Goal: Task Accomplishment & Management: Complete application form

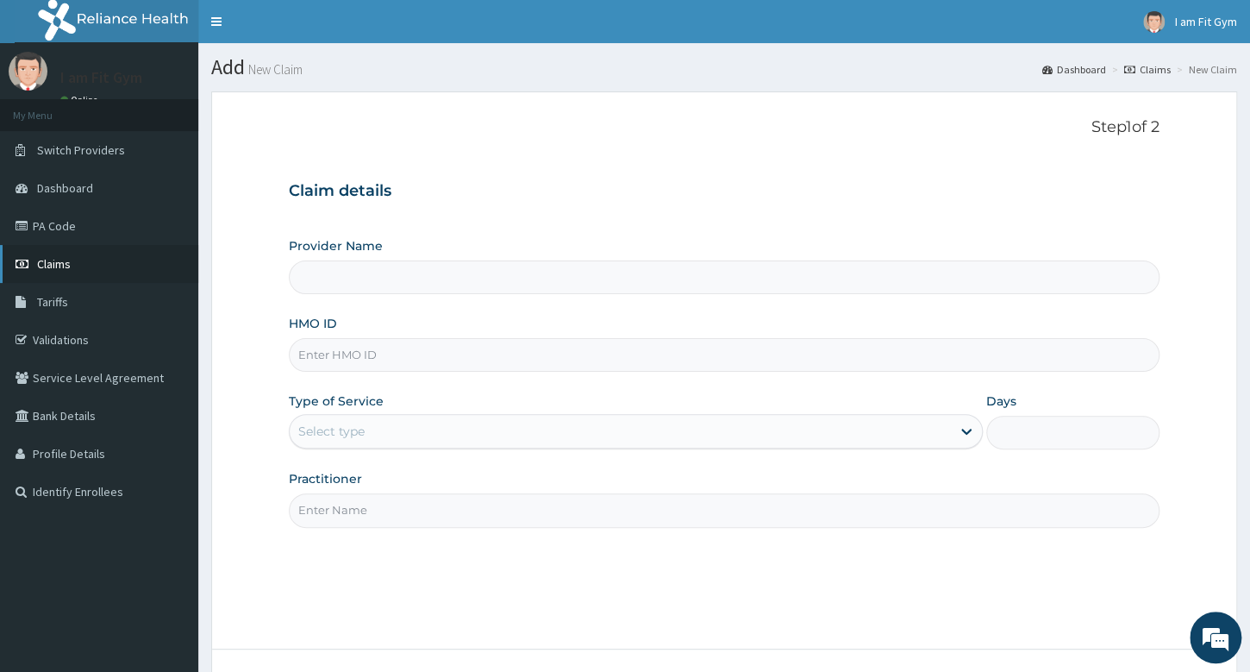
click at [49, 272] on link "Claims" at bounding box center [99, 264] width 198 height 38
click at [360, 358] on input "HMO ID" at bounding box center [724, 355] width 871 height 34
type input "aip/10330/a"
click at [361, 506] on input "Practitioner" at bounding box center [724, 510] width 871 height 34
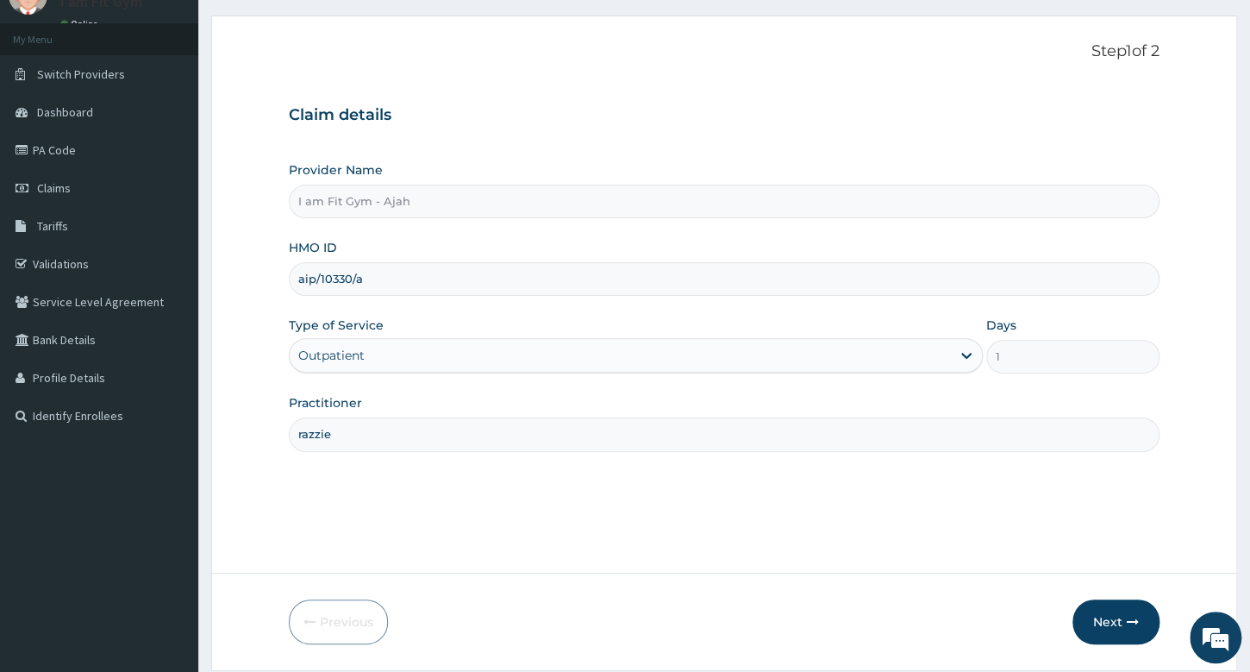
scroll to position [131, 0]
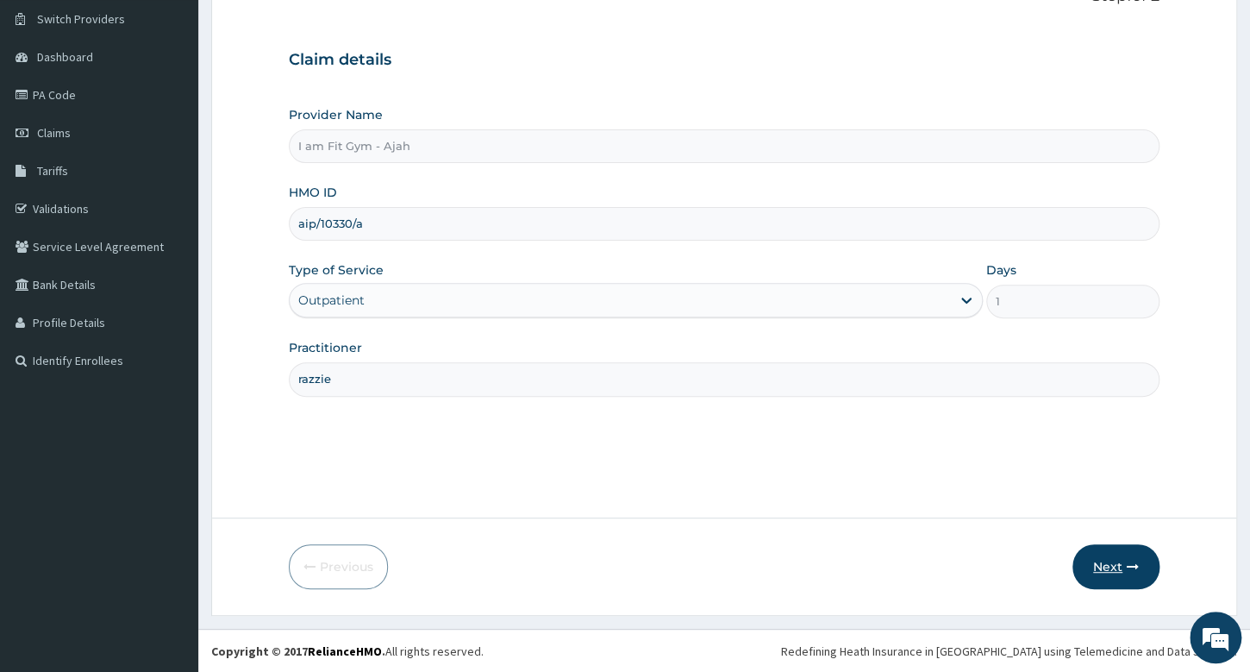
type input "razzie"
click at [1108, 557] on button "Next" at bounding box center [1116, 566] width 87 height 45
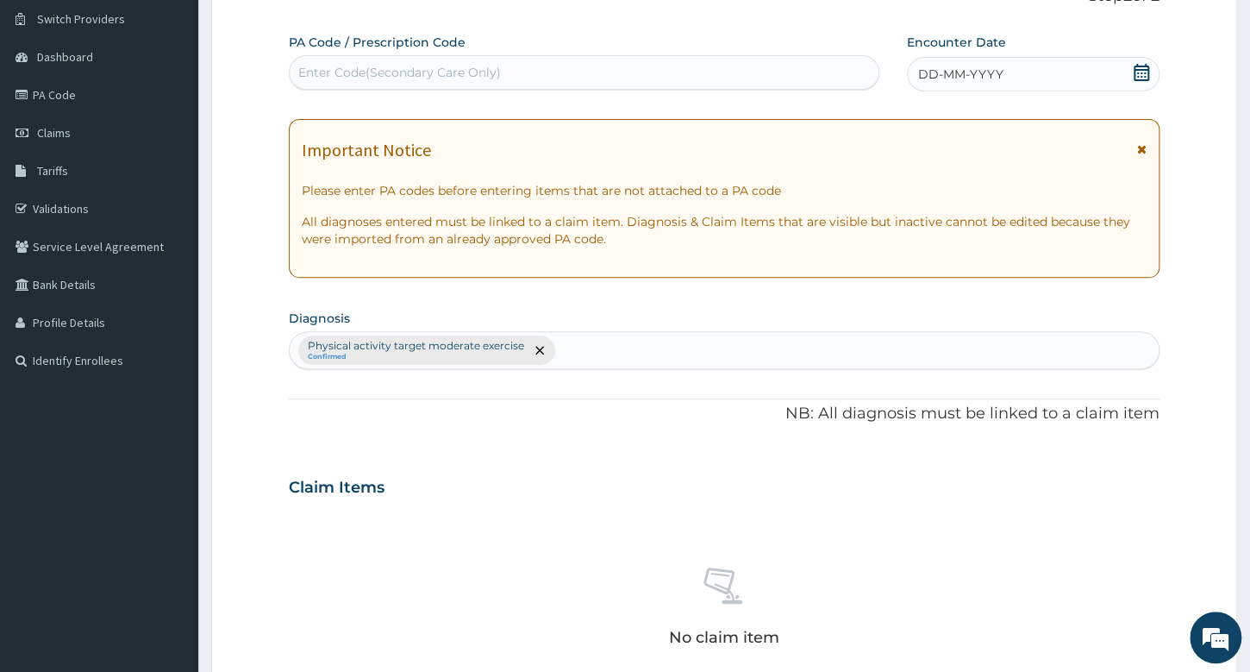
click at [987, 70] on span "DD-MM-YYYY" at bounding box center [960, 74] width 85 height 17
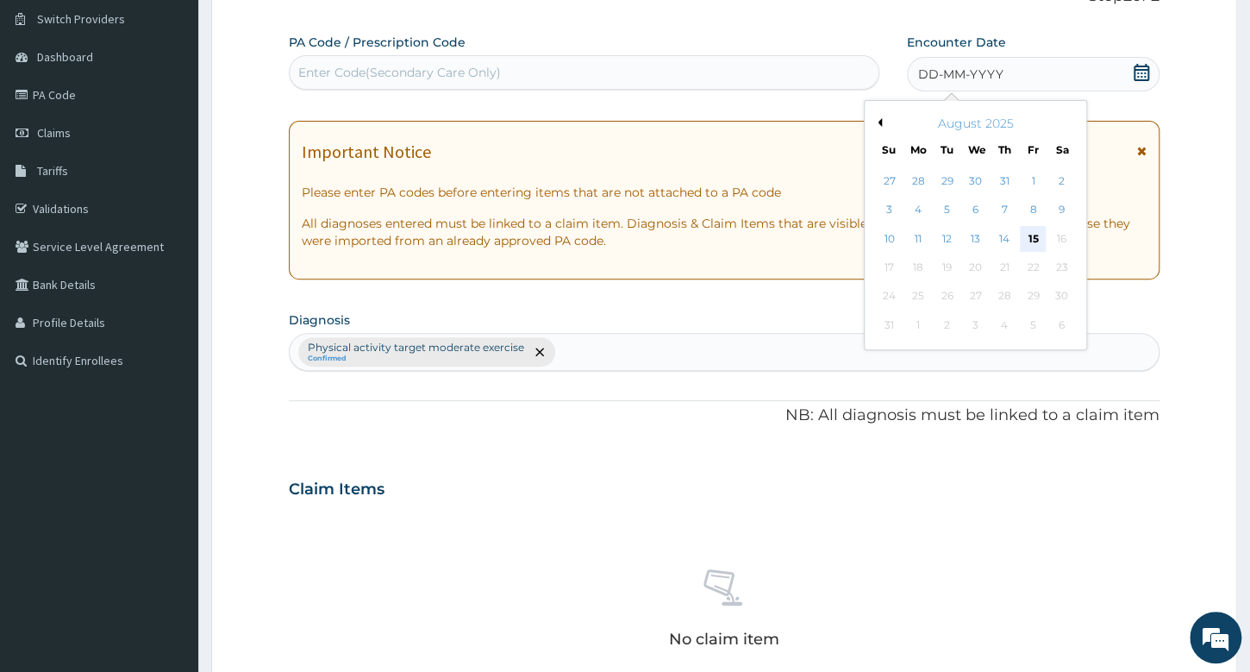
click at [1040, 238] on div "15" at bounding box center [1033, 239] width 26 height 26
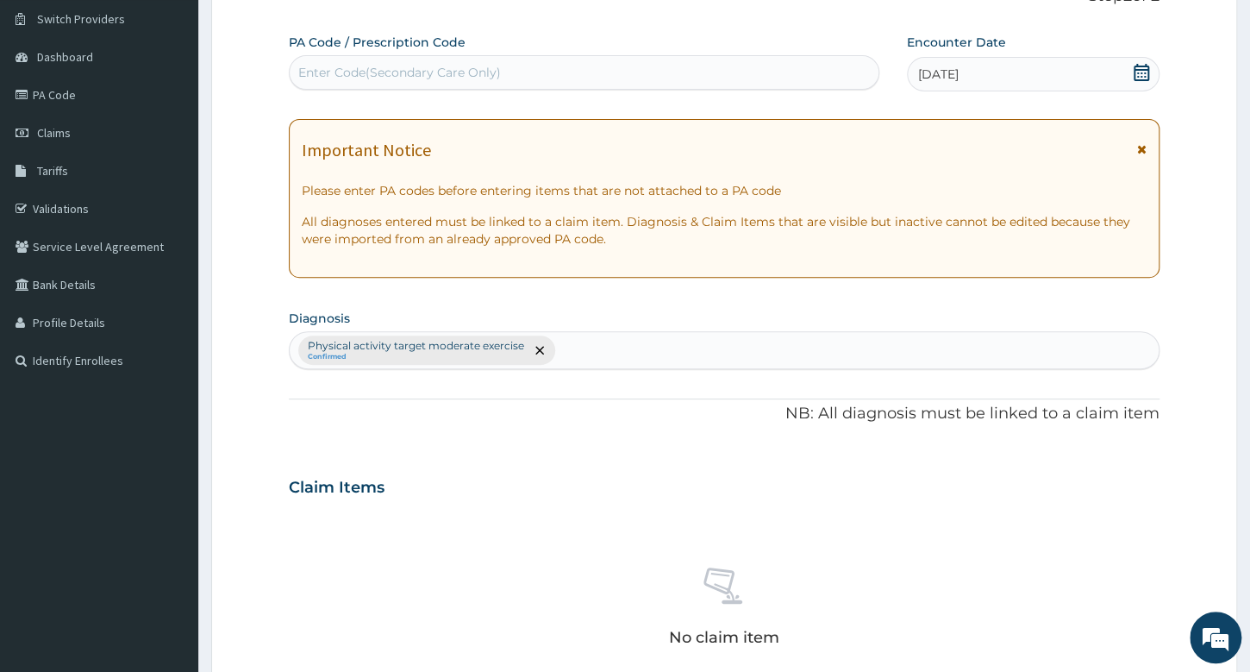
click at [360, 81] on div "Enter Code(Secondary Care Only)" at bounding box center [584, 73] width 588 height 28
type input "PA/BA4972"
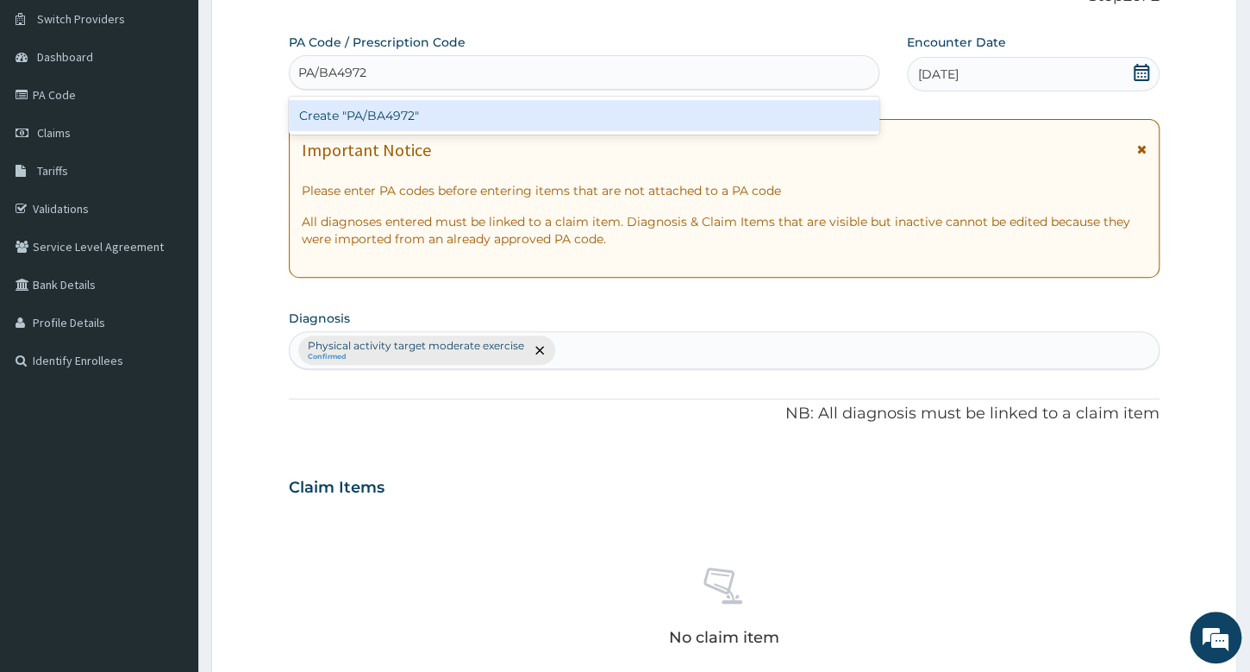
click at [381, 116] on div "Create "PA/BA4972"" at bounding box center [584, 115] width 590 height 31
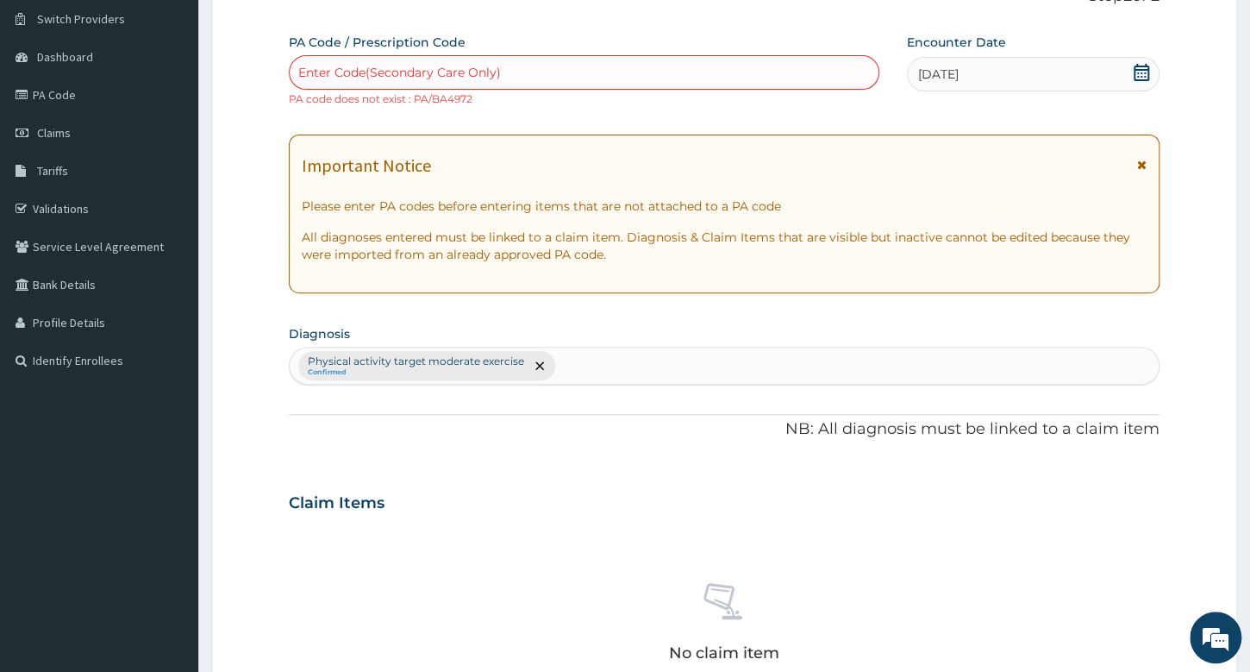
click at [369, 70] on div "Enter Code(Secondary Care Only)" at bounding box center [399, 72] width 203 height 17
